Goal: Information Seeking & Learning: Learn about a topic

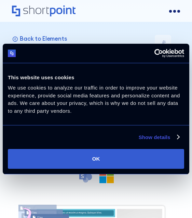
click at [116, 159] on button "OK" at bounding box center [96, 159] width 177 height 20
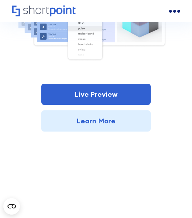
scroll to position [225, 0]
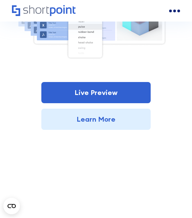
click at [124, 123] on link "Learn More" at bounding box center [96, 119] width 110 height 21
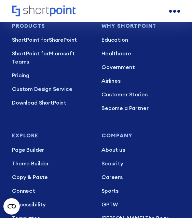
scroll to position [3361, 0]
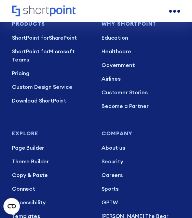
click at [23, 69] on p "Pricing" at bounding box center [51, 73] width 79 height 8
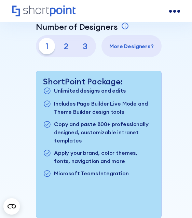
scroll to position [239, 0]
